Goal: Information Seeking & Learning: Compare options

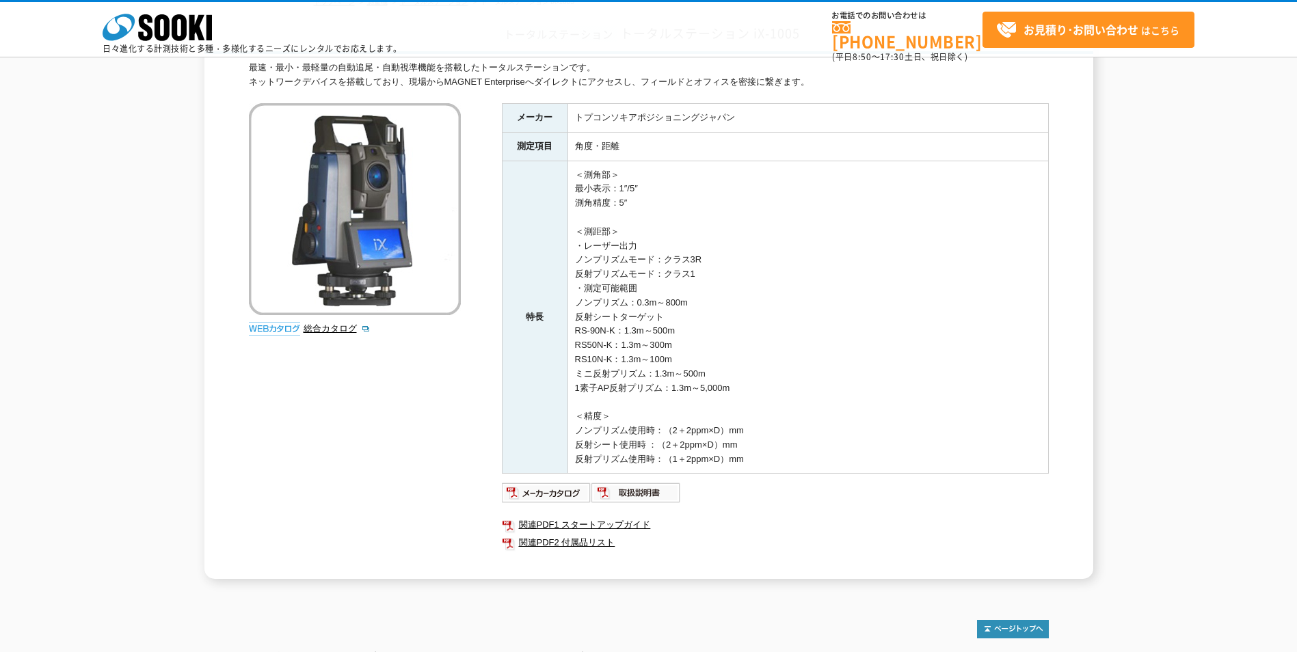
scroll to position [87, 0]
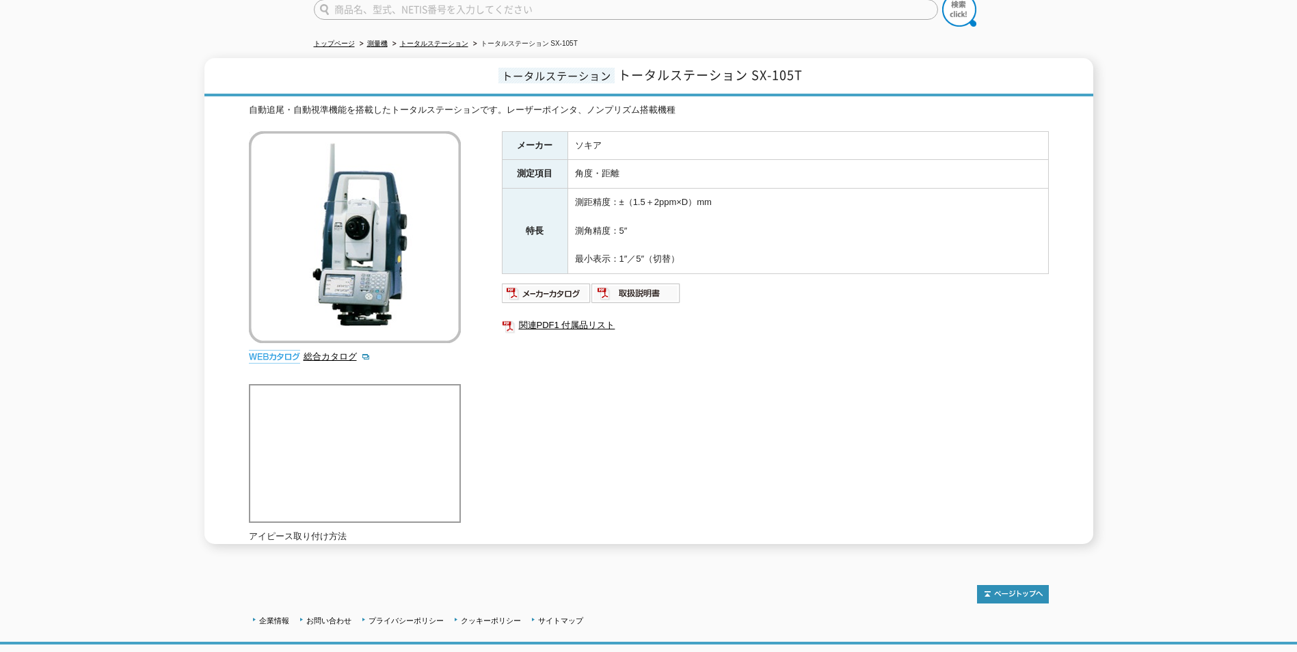
scroll to position [146, 0]
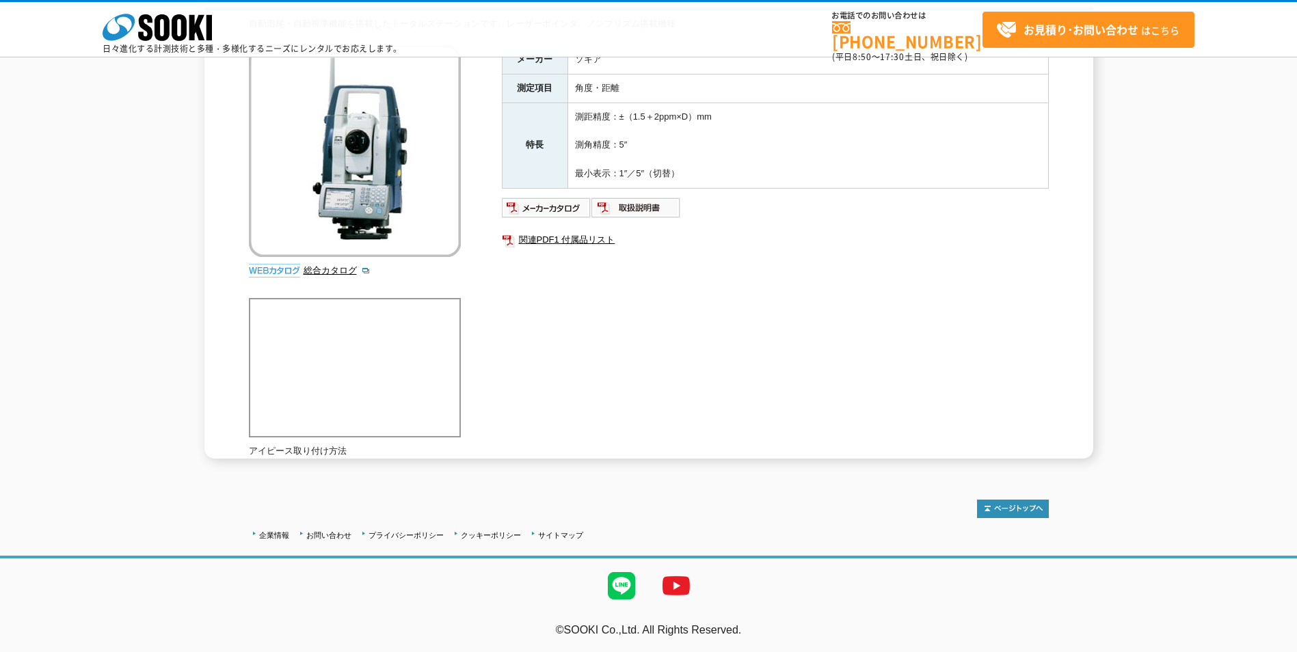
click at [557, 221] on div "メーカー ソキア 測定項目 角度・距離 特長 測距精度：±（1.5＋2ppm×D）mm 測角精度：5″ 最小表示：1″／5″（切替） 関連PDF1 付属品リスト" at bounding box center [775, 192] width 547 height 294
click at [553, 210] on img at bounding box center [547, 208] width 90 height 22
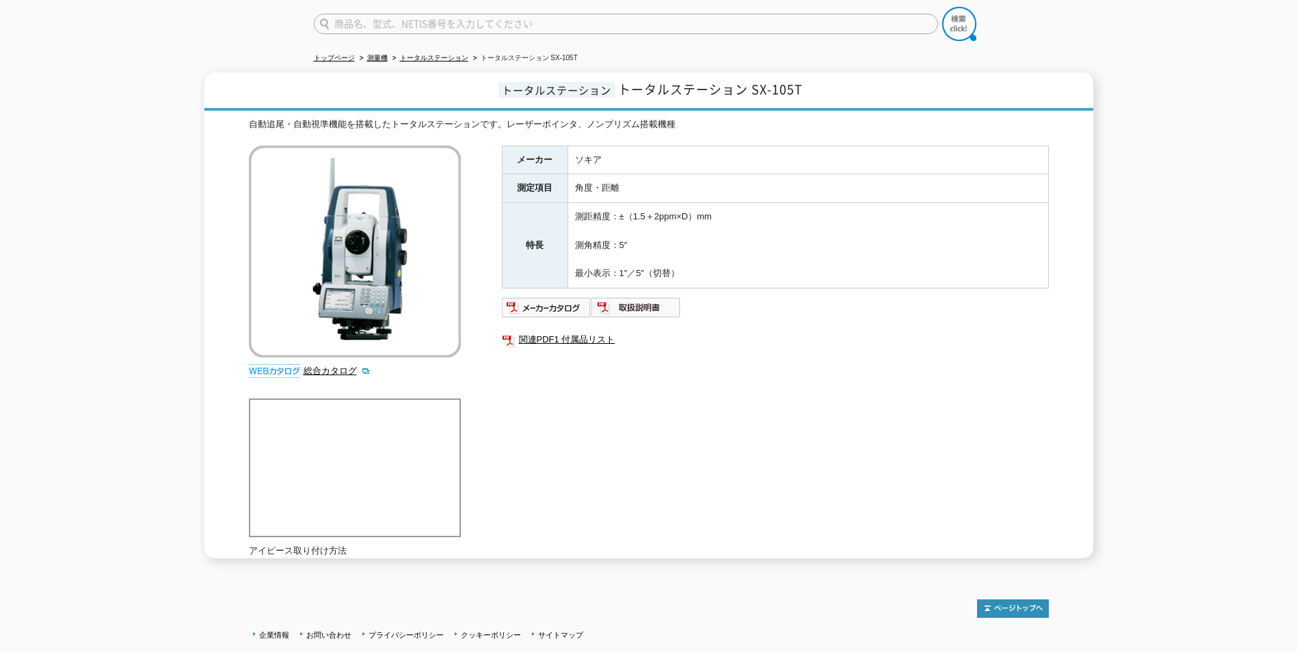
scroll to position [0, 0]
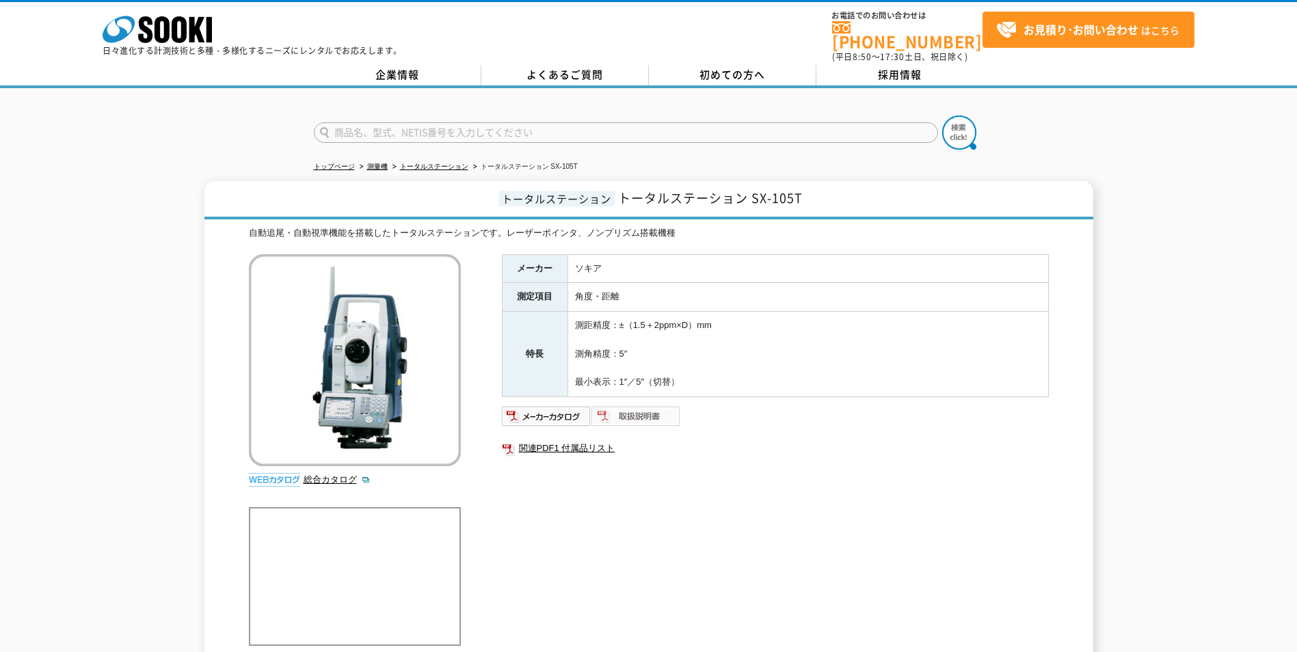
click at [648, 409] on img at bounding box center [636, 416] width 90 height 22
drag, startPoint x: 396, startPoint y: 235, endPoint x: 405, endPoint y: 237, distance: 8.3
